Goal: Task Accomplishment & Management: Use online tool/utility

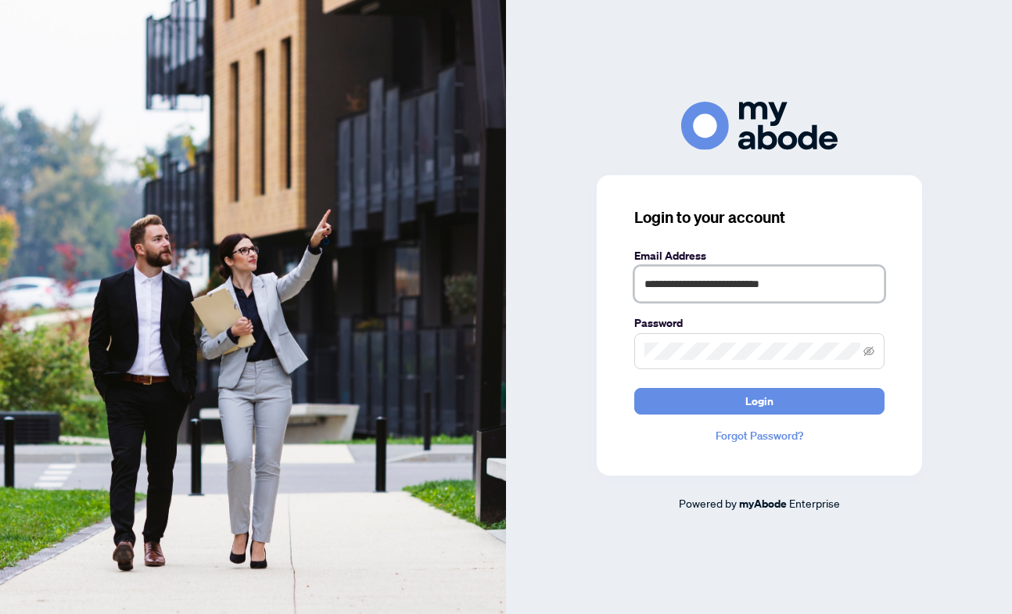
type input "**********"
click at [758, 400] on button "Login" at bounding box center [759, 401] width 250 height 27
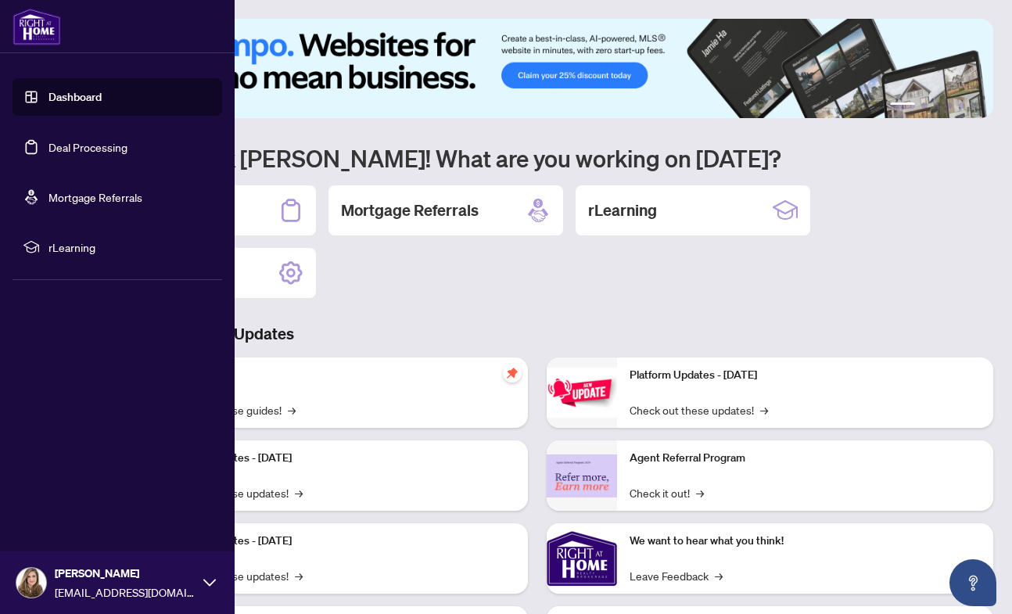
click at [48, 145] on link "Deal Processing" at bounding box center [87, 147] width 79 height 14
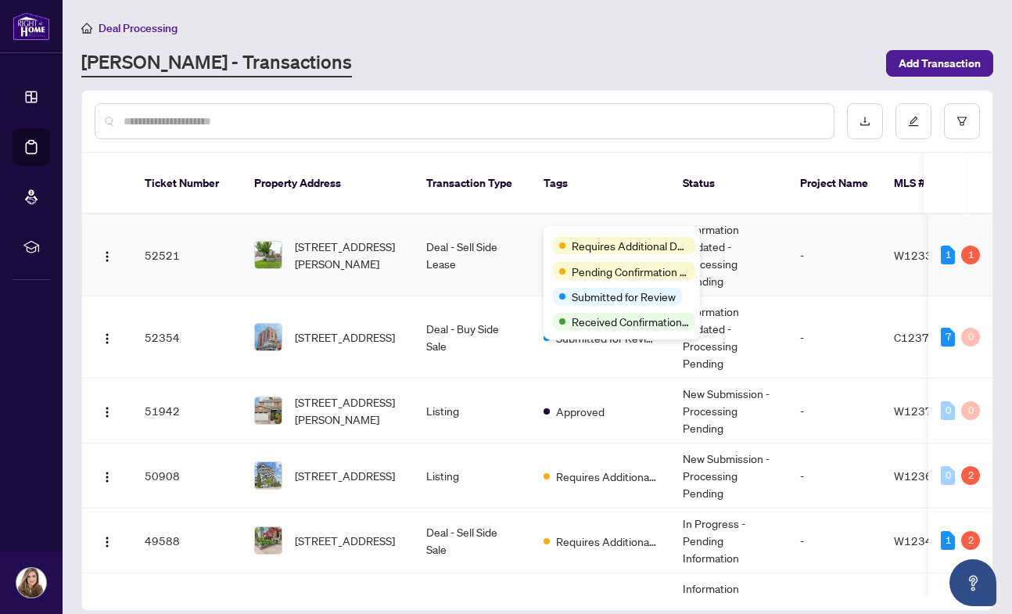
click at [573, 232] on div "Requires Additional Docs Pending Confirmation of Closing Submitted for Review R…" at bounding box center [621, 282] width 156 height 113
